Goal: Information Seeking & Learning: Learn about a topic

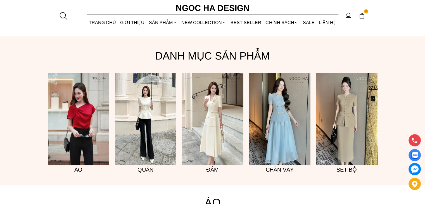
scroll to position [419, 0]
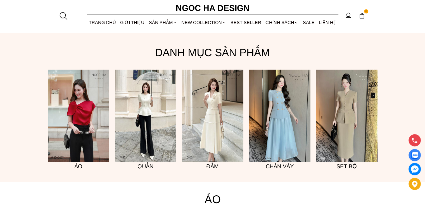
click at [212, 120] on img at bounding box center [213, 116] width 62 height 92
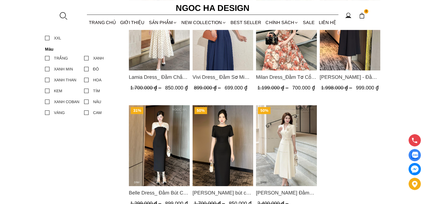
scroll to position [317, 0]
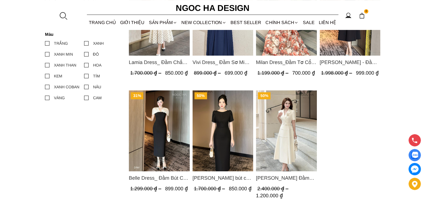
click at [289, 141] on img "Product image - Louisa Dress_ Đầm Cổ Vest Cài Hoa Tùng May Gân Nổi Kèm Đai Màu …" at bounding box center [286, 130] width 61 height 81
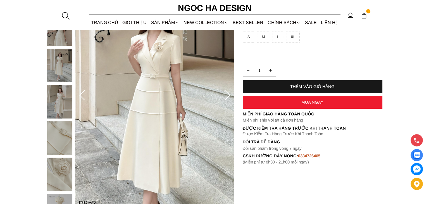
scroll to position [93, 0]
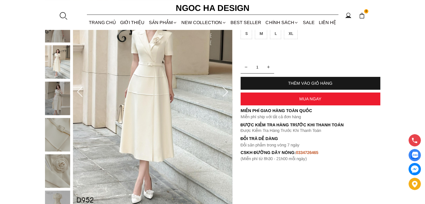
click at [166, 102] on img at bounding box center [152, 92] width 159 height 239
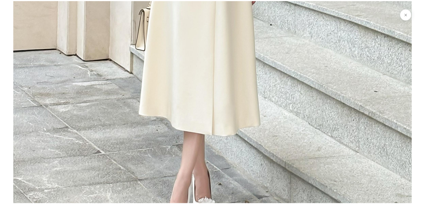
scroll to position [1362, 0]
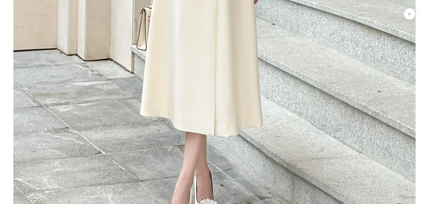
click at [409, 15] on button at bounding box center [409, 13] width 11 height 11
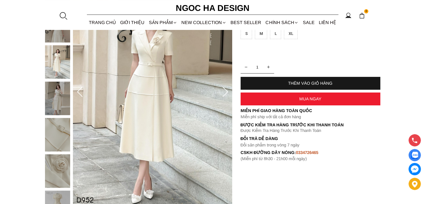
click at [226, 90] on icon at bounding box center [225, 92] width 11 height 11
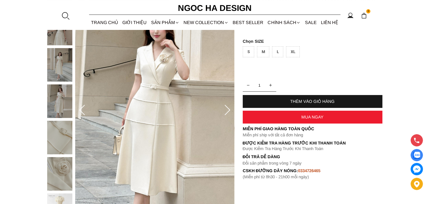
scroll to position [74, 0]
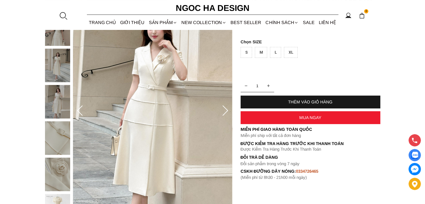
click at [225, 112] on icon at bounding box center [226, 110] width 6 height 10
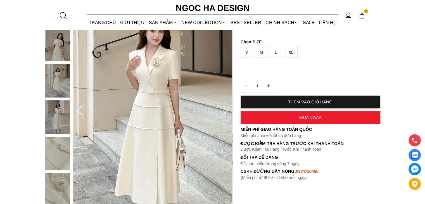
click at [225, 112] on icon at bounding box center [226, 110] width 6 height 10
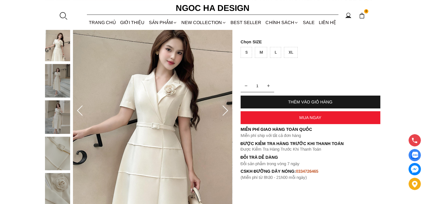
click at [225, 112] on icon at bounding box center [226, 110] width 6 height 10
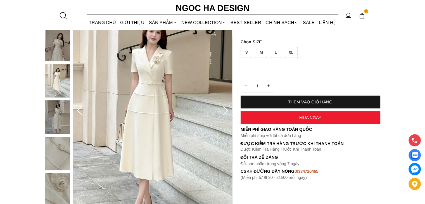
click at [225, 112] on icon at bounding box center [226, 110] width 6 height 10
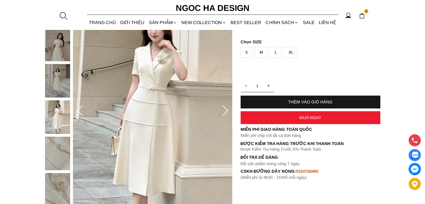
click at [56, 121] on img at bounding box center [57, 117] width 25 height 34
click at [52, 154] on img at bounding box center [57, 154] width 25 height 34
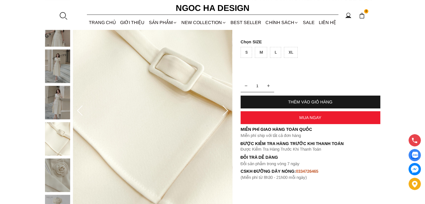
click at [190, 101] on img at bounding box center [152, 110] width 159 height 239
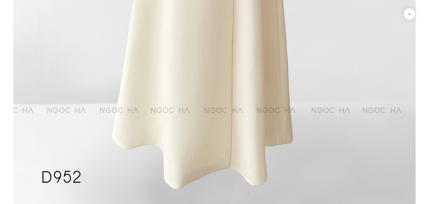
scroll to position [3688, 0]
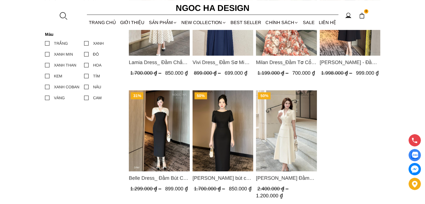
click at [295, 133] on img "Product image - Louisa Dress_ Đầm Cổ Vest Cài Hoa Tùng May Gân Nổi Kèm Đai Màu …" at bounding box center [286, 130] width 61 height 81
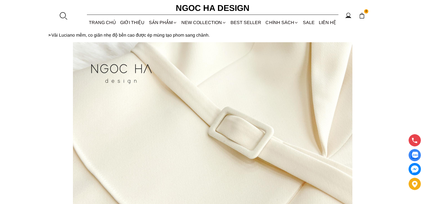
scroll to position [242, 0]
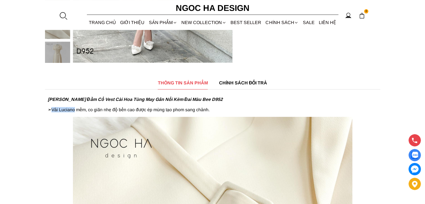
drag, startPoint x: 53, startPoint y: 112, endPoint x: 75, endPoint y: 110, distance: 22.1
click at [75, 110] on p "[PERSON_NAME] Đầm Cổ Vest Cài Hoa Tùng May Gân Nổi Kèm Đai Màu Bee D952 ➣Vải Lu…" at bounding box center [213, 104] width 330 height 15
copy p "Vải [PERSON_NAME]"
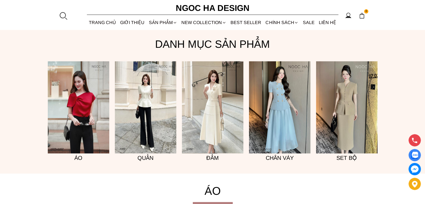
scroll to position [429, 0]
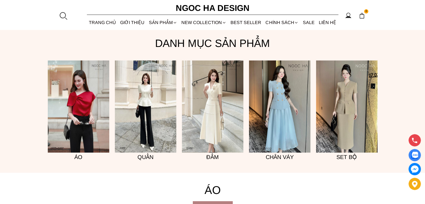
click at [280, 130] on img at bounding box center [280, 106] width 62 height 92
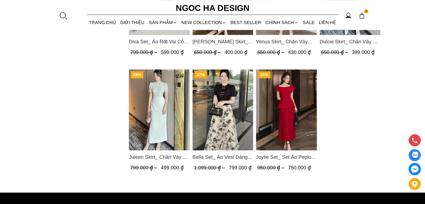
scroll to position [447, 0]
